Goal: Entertainment & Leisure: Browse casually

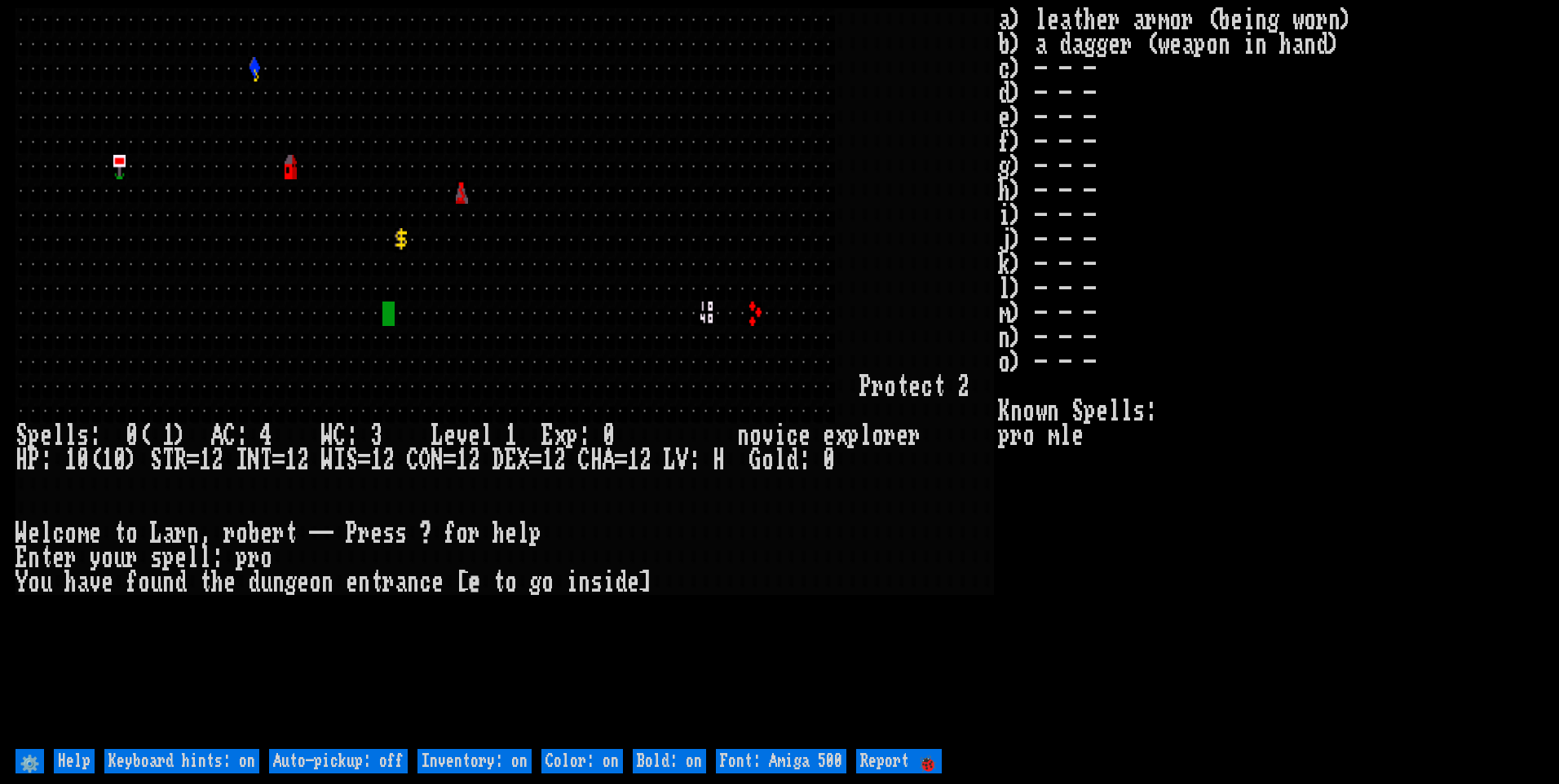
drag, startPoint x: 328, startPoint y: 756, endPoint x: 349, endPoint y: 756, distance: 21.0
click at [332, 756] on off "Auto-pickup: off" at bounding box center [338, 762] width 139 height 24
type off "Auto-pickup: on"
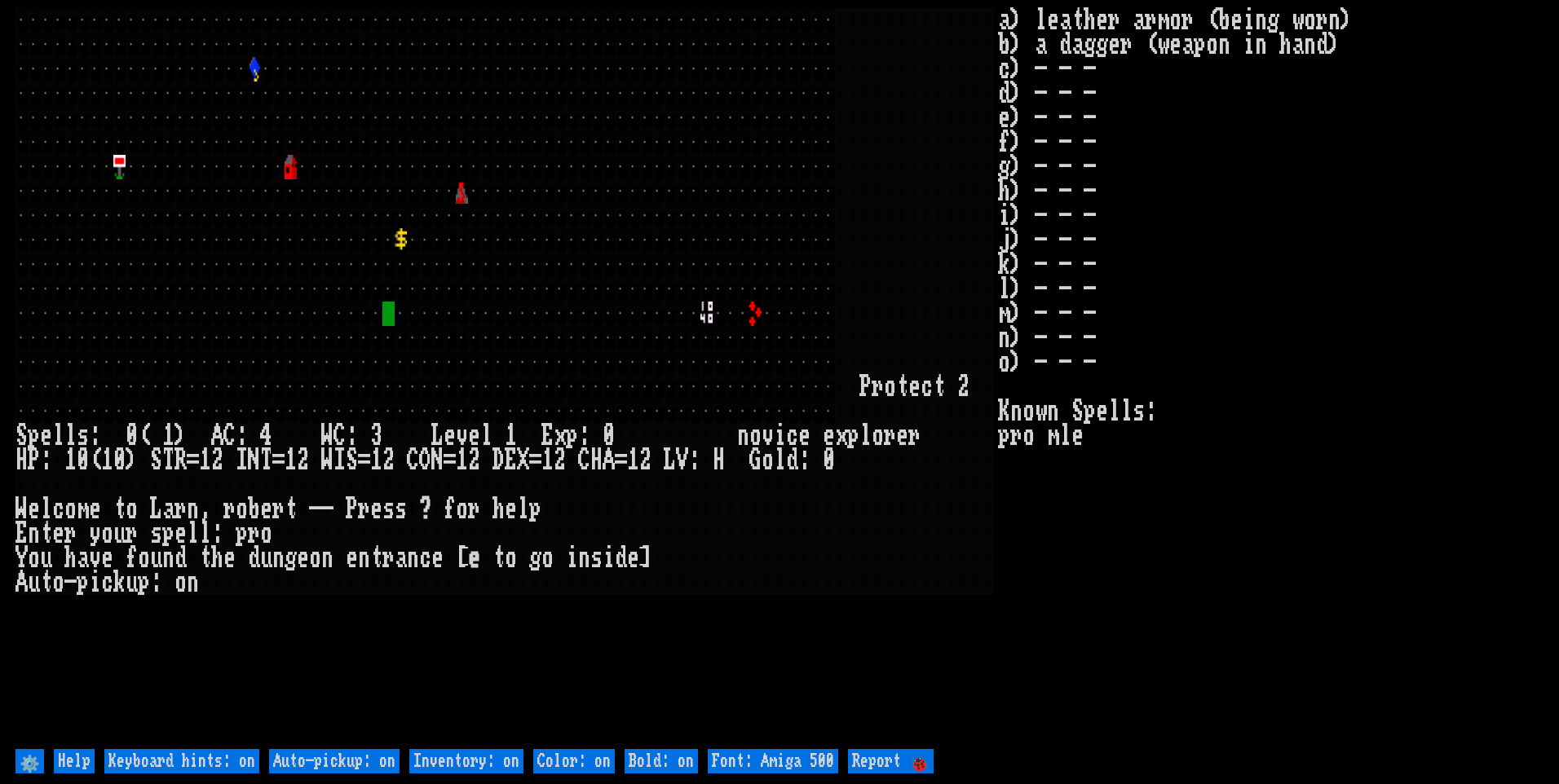
drag, startPoint x: 504, startPoint y: 756, endPoint x: 600, endPoint y: 757, distance: 96.0
click at [505, 756] on on "Inventory: on" at bounding box center [467, 762] width 114 height 24
type on "Inventory: off"
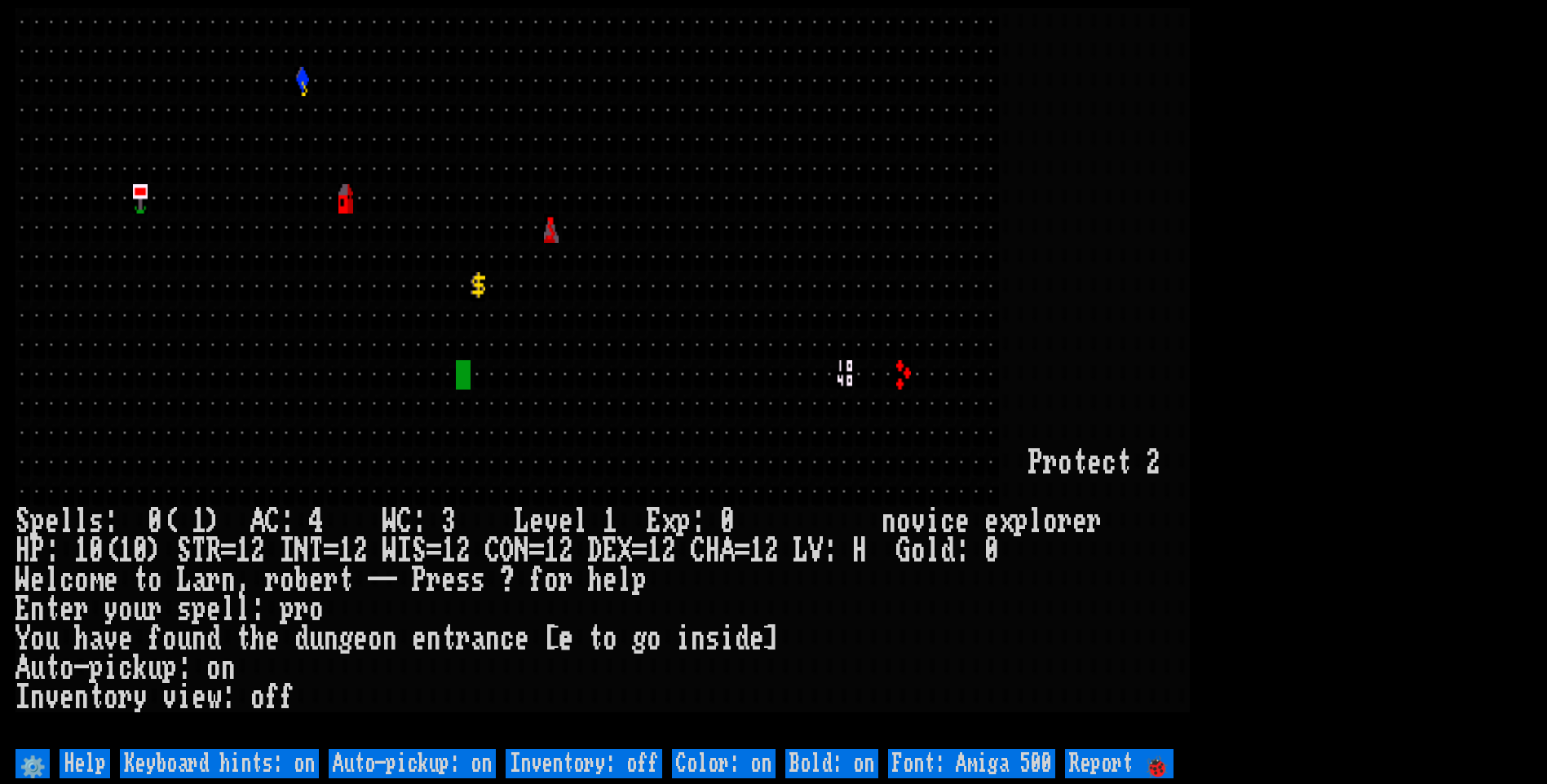
click at [954, 759] on 500 "Font: Amiga 500" at bounding box center [972, 763] width 167 height 29
type 500 "Font: Amiga 1200"
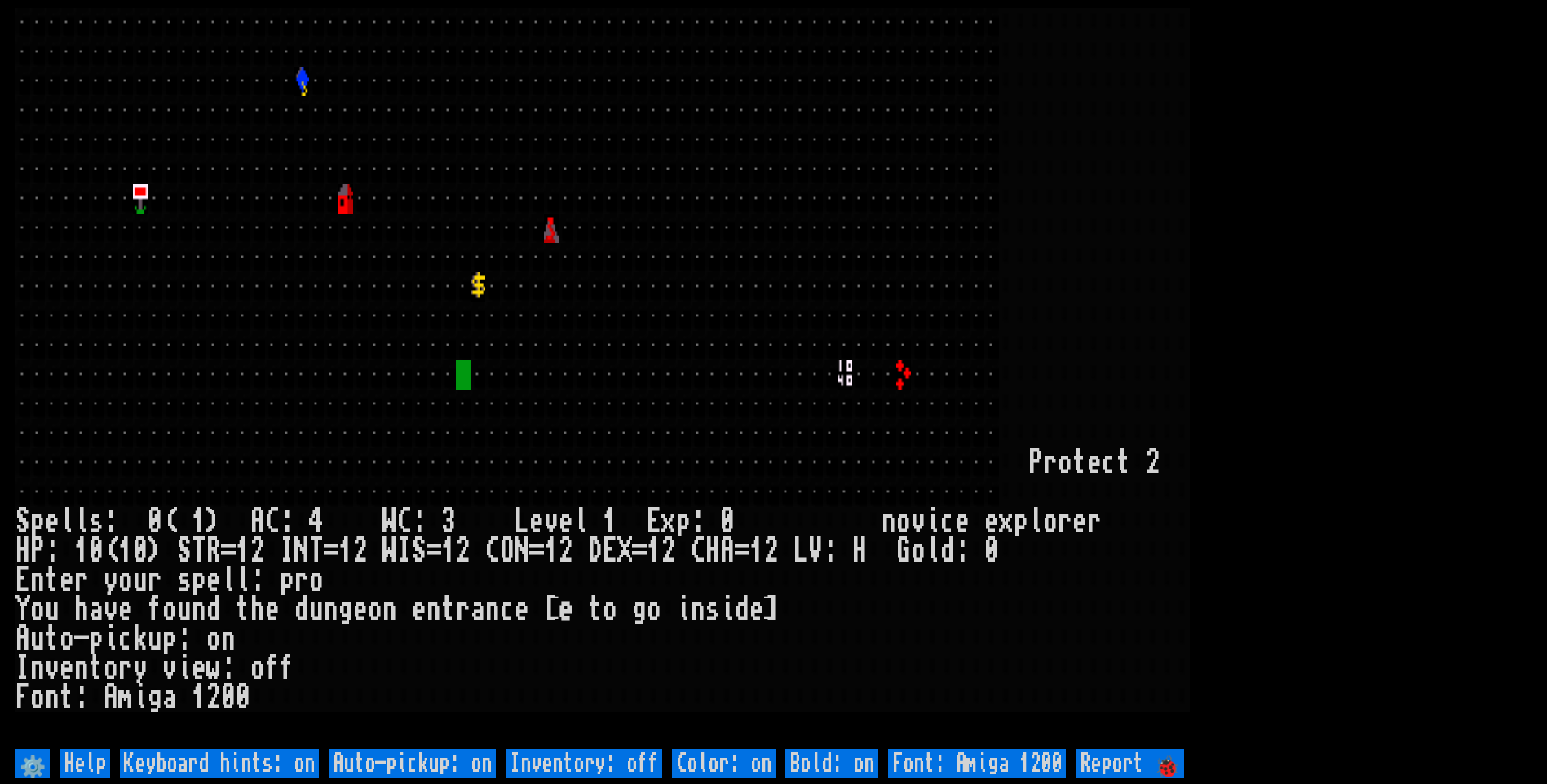
click at [1485, 281] on larn at bounding box center [773, 377] width 1515 height 737
